Goal: Transaction & Acquisition: Obtain resource

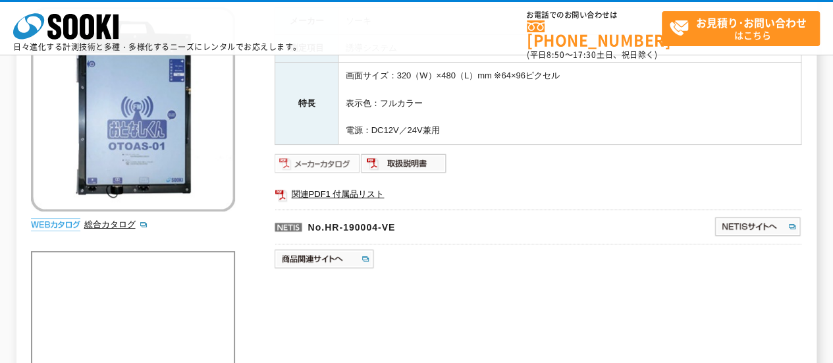
scroll to position [198, 0]
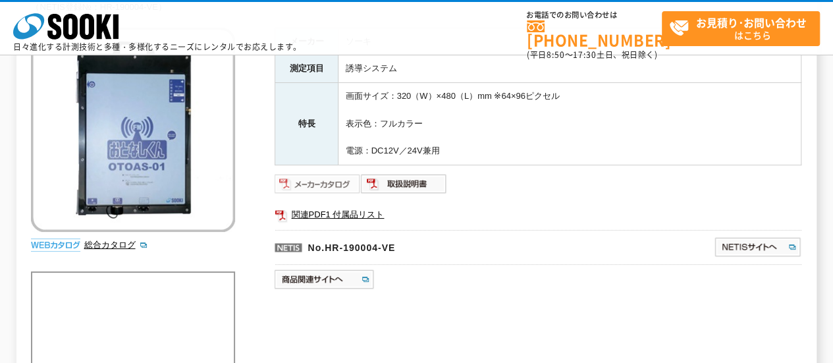
click at [327, 184] on img at bounding box center [318, 183] width 86 height 21
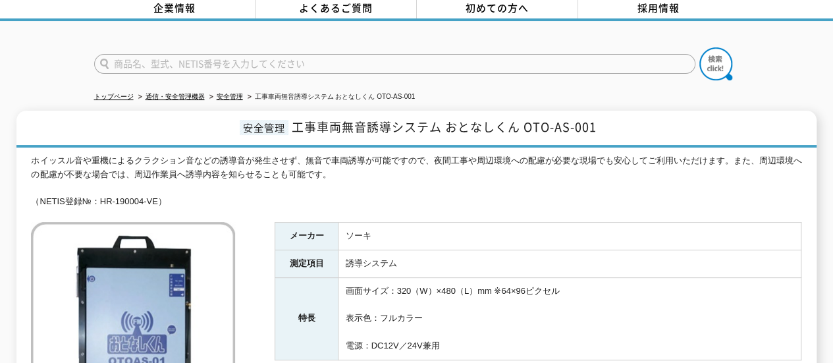
scroll to position [0, 0]
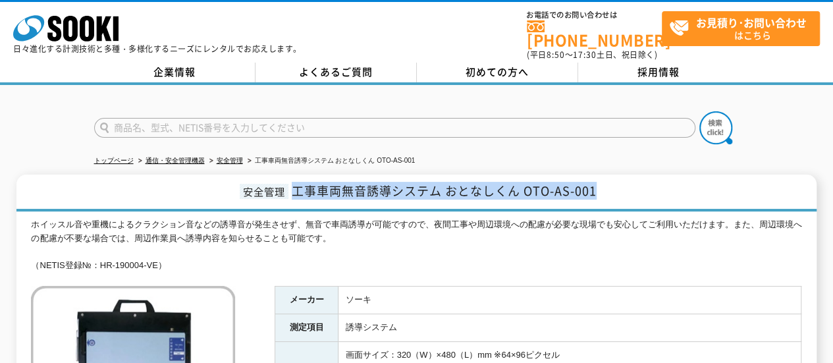
drag, startPoint x: 291, startPoint y: 181, endPoint x: 597, endPoint y: 179, distance: 306.4
click at [597, 179] on h1 "安全管理 工事車両無音誘導システム おとなしくん OTO-AS-001" at bounding box center [416, 193] width 800 height 37
copy span "工事車両無音誘導システム おとなしくん OTO-AS-001"
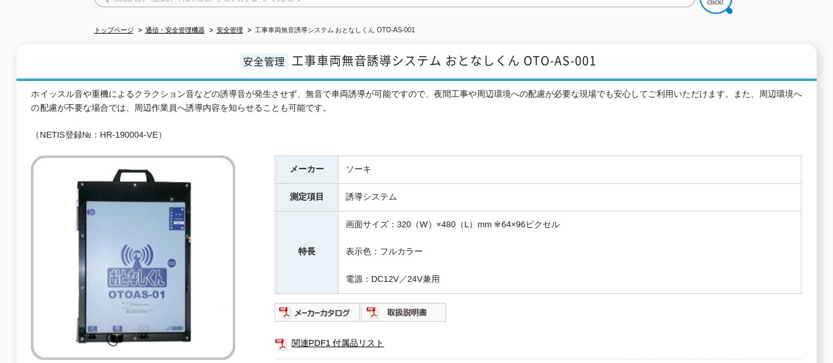
scroll to position [132, 0]
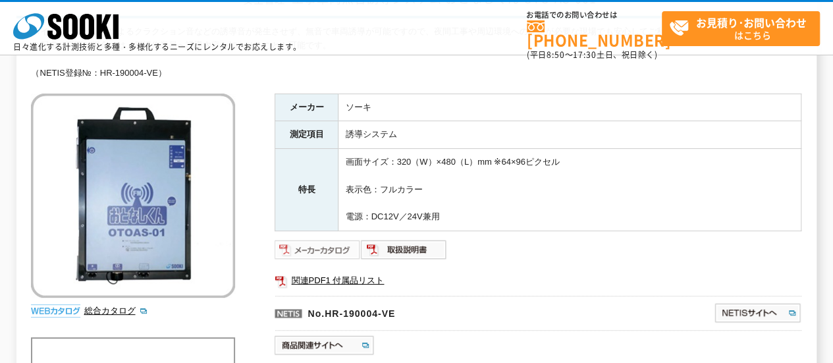
click at [323, 242] on img at bounding box center [318, 249] width 86 height 21
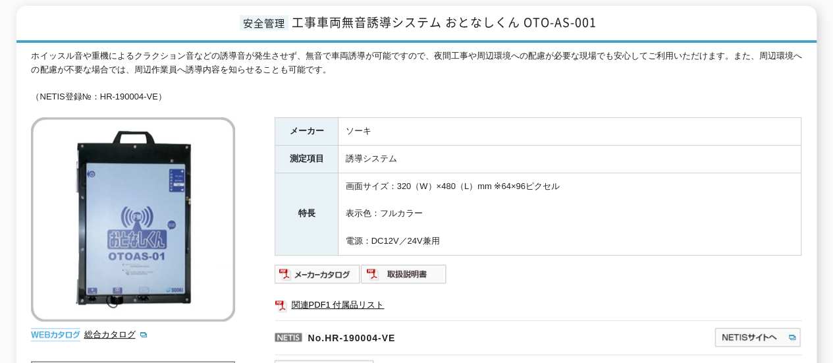
scroll to position [0, 0]
